Goal: Task Accomplishment & Management: Use online tool/utility

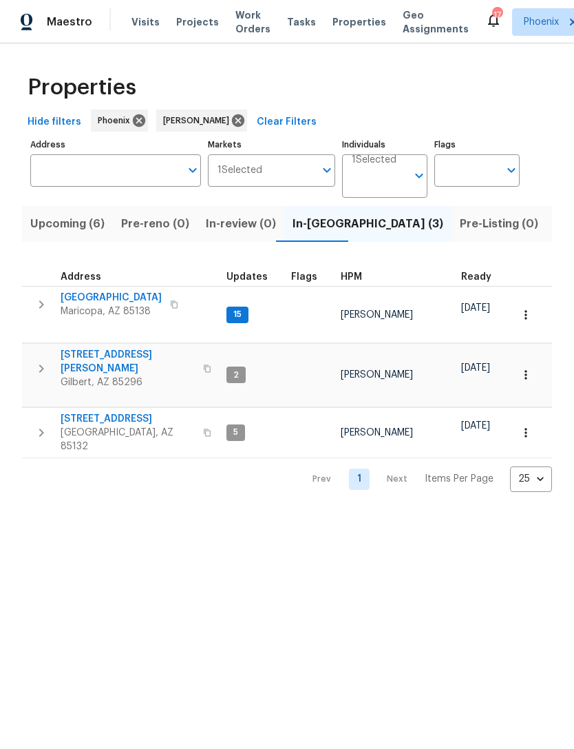
click at [109, 426] on span "Florence, AZ 85132" at bounding box center [128, 440] width 134 height 28
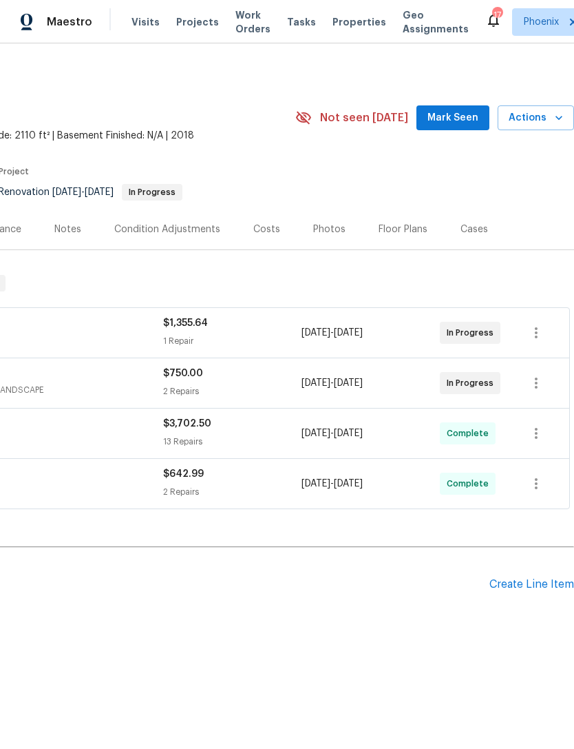
scroll to position [0, 204]
click at [326, 236] on div "Photos" at bounding box center [329, 229] width 32 height 14
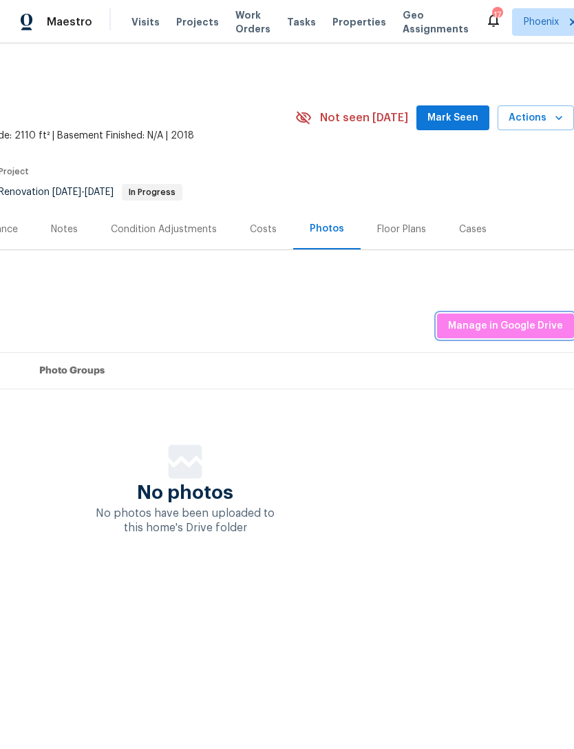
click at [510, 339] on button "Manage in Google Drive" at bounding box center [505, 325] width 137 height 25
click at [547, 127] on span "Actions" at bounding box center [536, 117] width 54 height 17
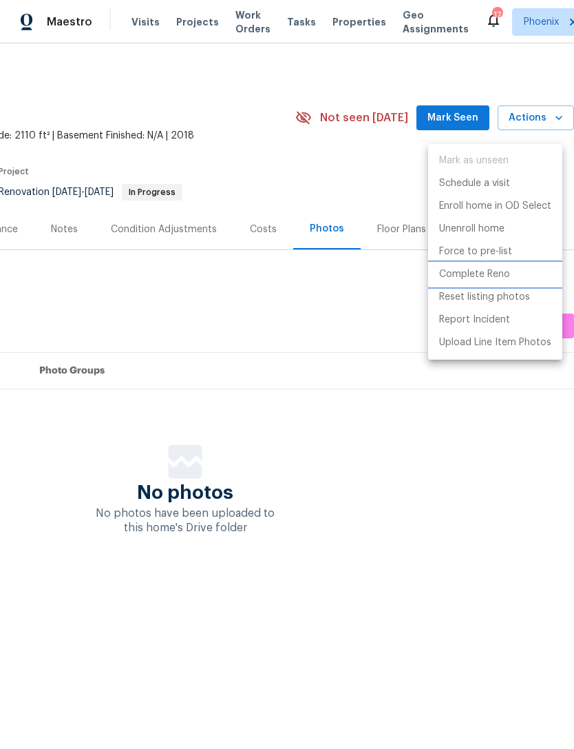
click at [476, 280] on p "Complete Reno" at bounding box center [474, 274] width 71 height 14
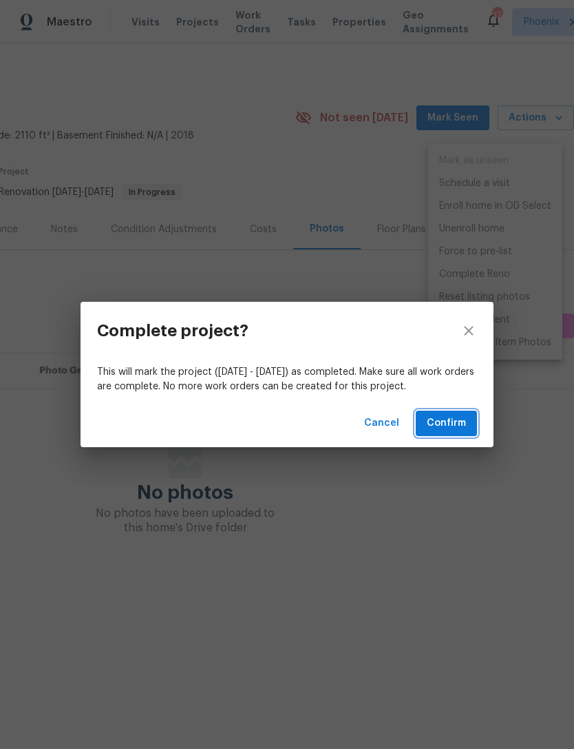
click at [444, 430] on span "Confirm" at bounding box center [446, 423] width 39 height 17
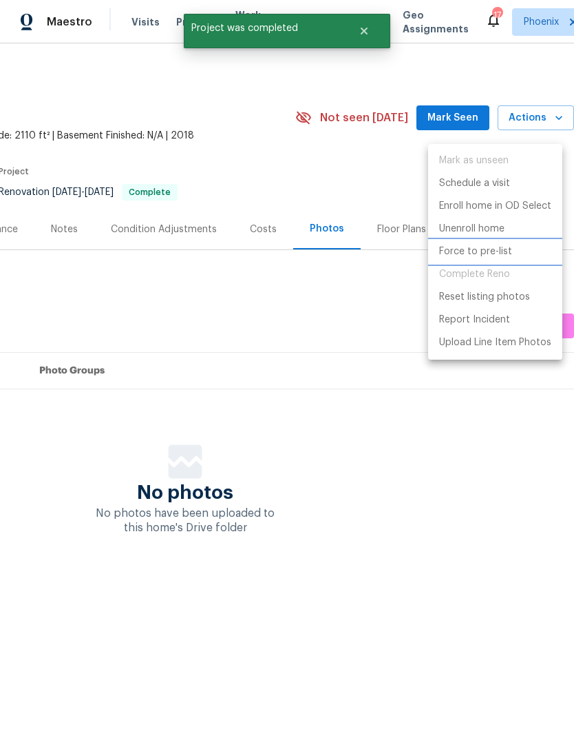
click at [496, 258] on p "Force to pre-list" at bounding box center [475, 251] width 73 height 14
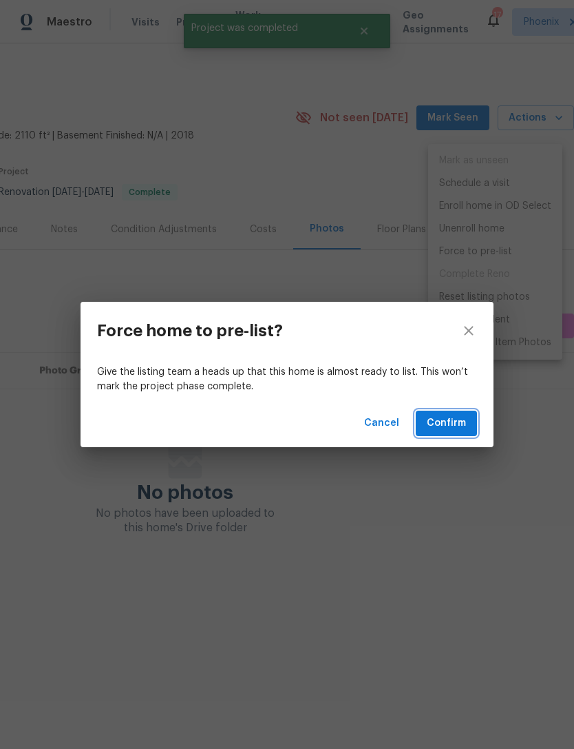
click at [459, 422] on span "Confirm" at bounding box center [446, 423] width 39 height 17
